Goal: Navigation & Orientation: Find specific page/section

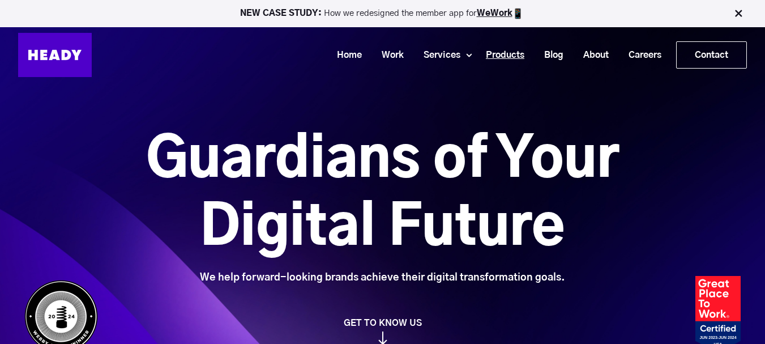
click at [472, 47] on link "Products" at bounding box center [501, 55] width 58 height 21
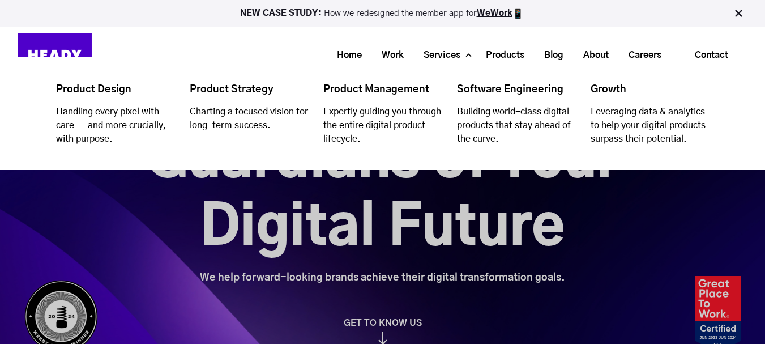
click at [468, 58] on li "Services Product Design Handling every pixel with care — and more crucially, wi…" at bounding box center [440, 55] width 62 height 21
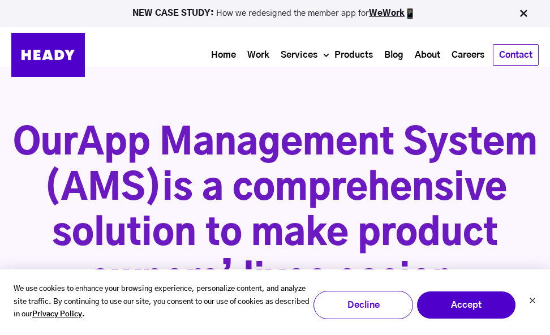
click at [53, 54] on img at bounding box center [48, 55] width 74 height 44
